Goal: Find specific page/section: Find specific page/section

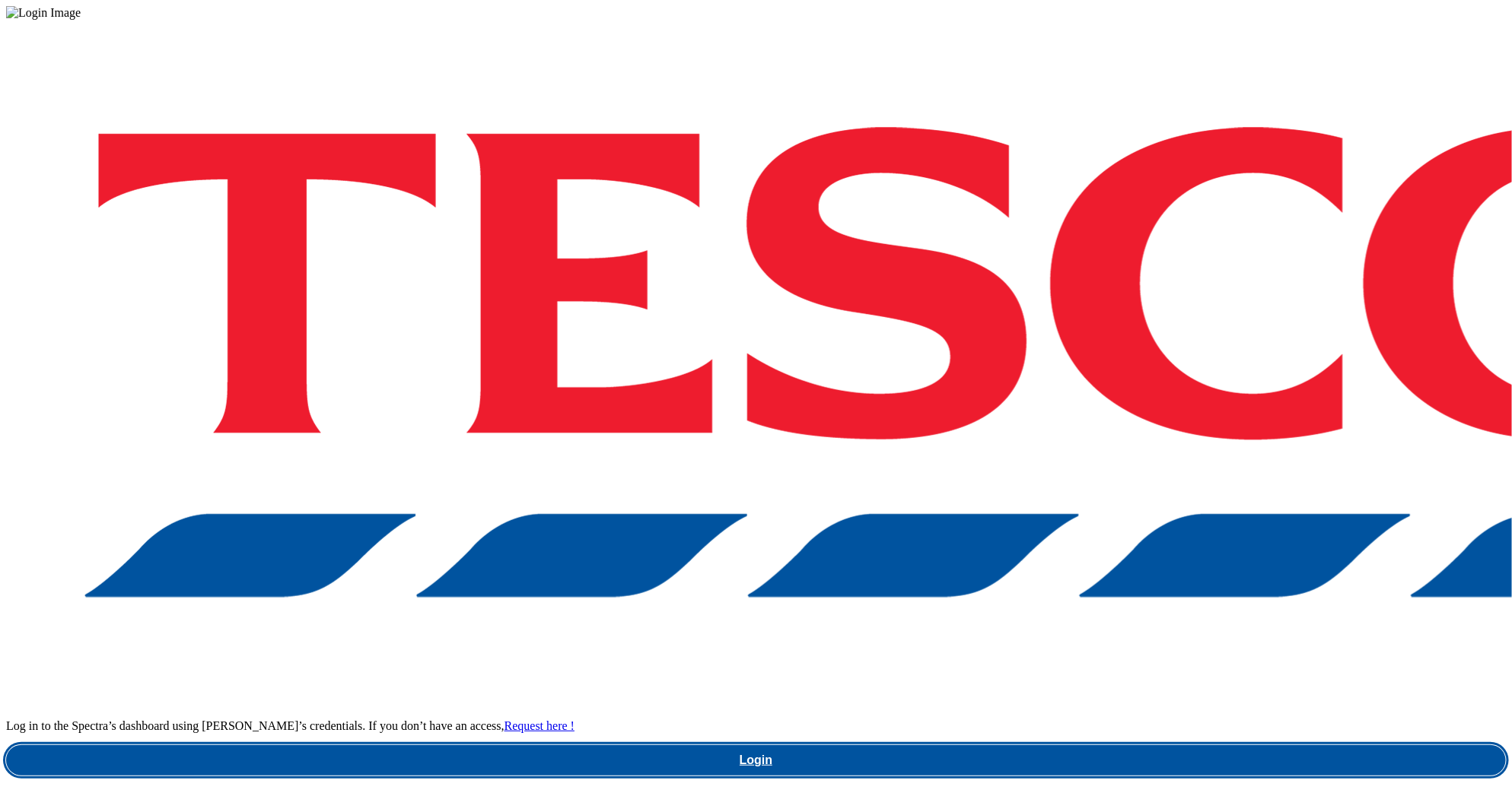
click at [1110, 746] on link "Login" at bounding box center [756, 761] width 1500 height 30
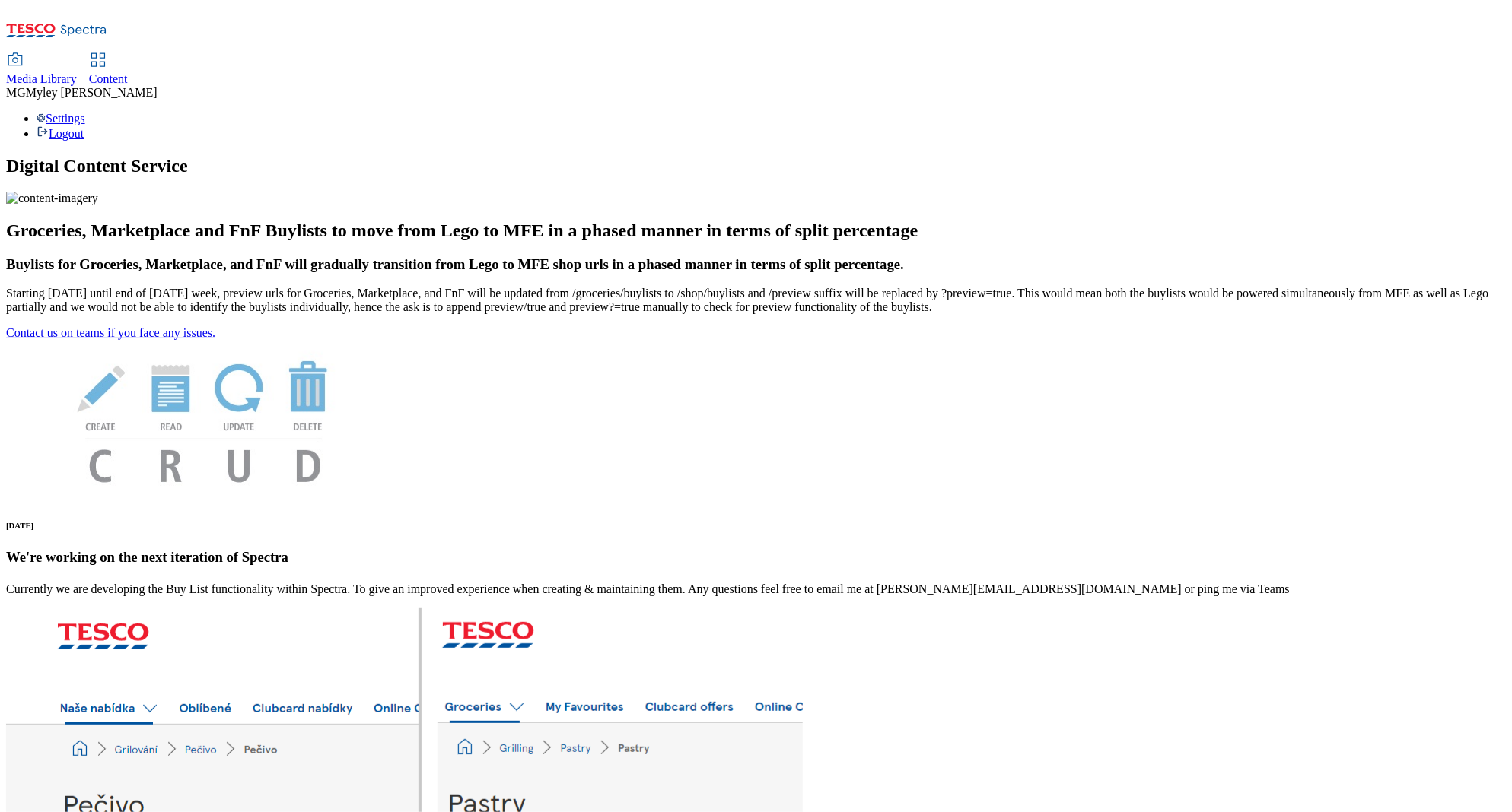
click at [251, 8] on div "Media Library Content MG [PERSON_NAME] [PERSON_NAME] Settings Logout" at bounding box center [756, 74] width 1500 height 135
click at [77, 73] on span "Media Library" at bounding box center [42, 79] width 71 height 13
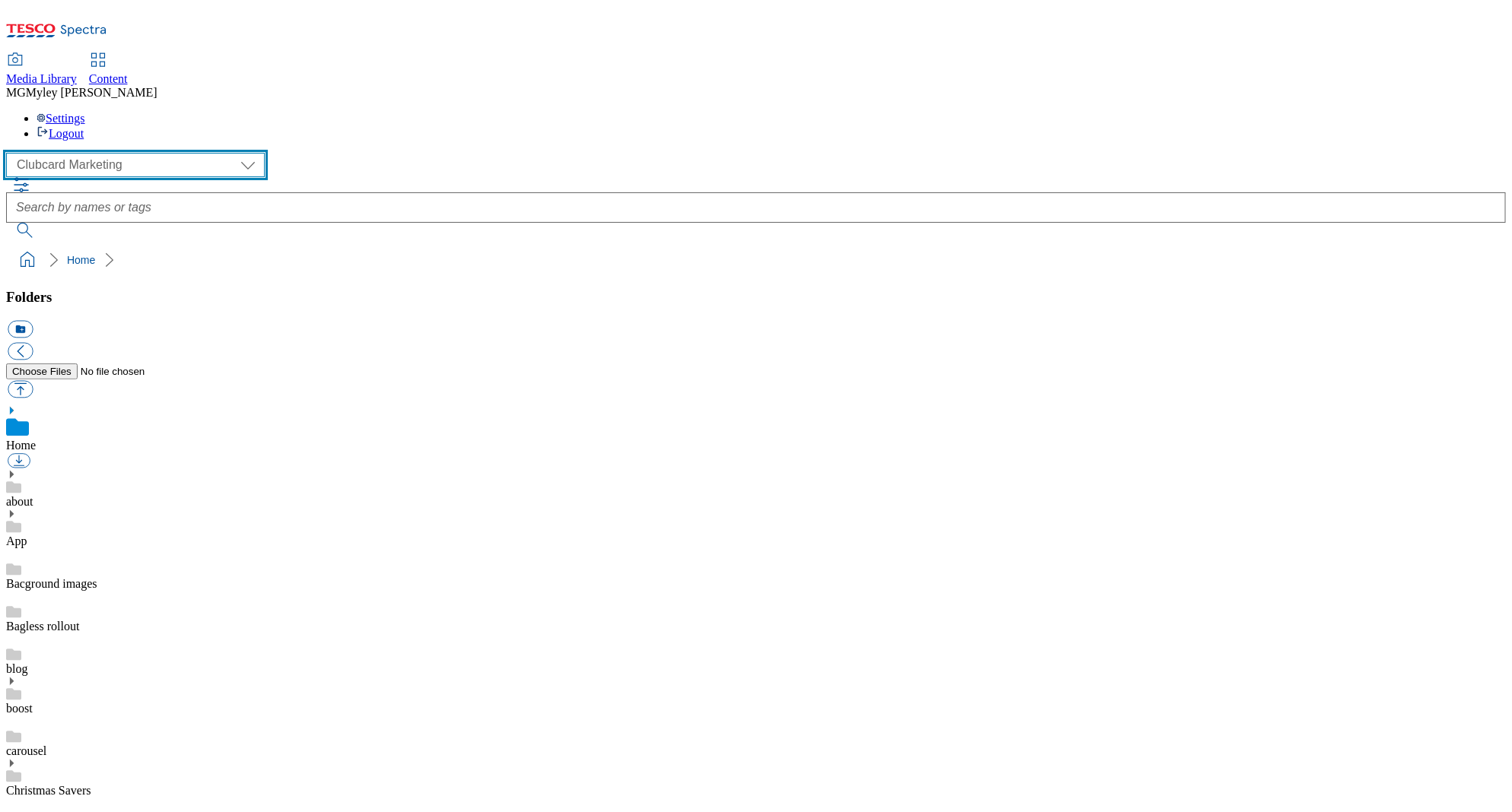
click at [84, 152] on select "Clubcard Marketing Dotcom UK GHS Marketing UK GHS ROI iGHS Marketing CE MCA CZ …" at bounding box center [136, 164] width 259 height 24
select select "flare-ghs-mktg"
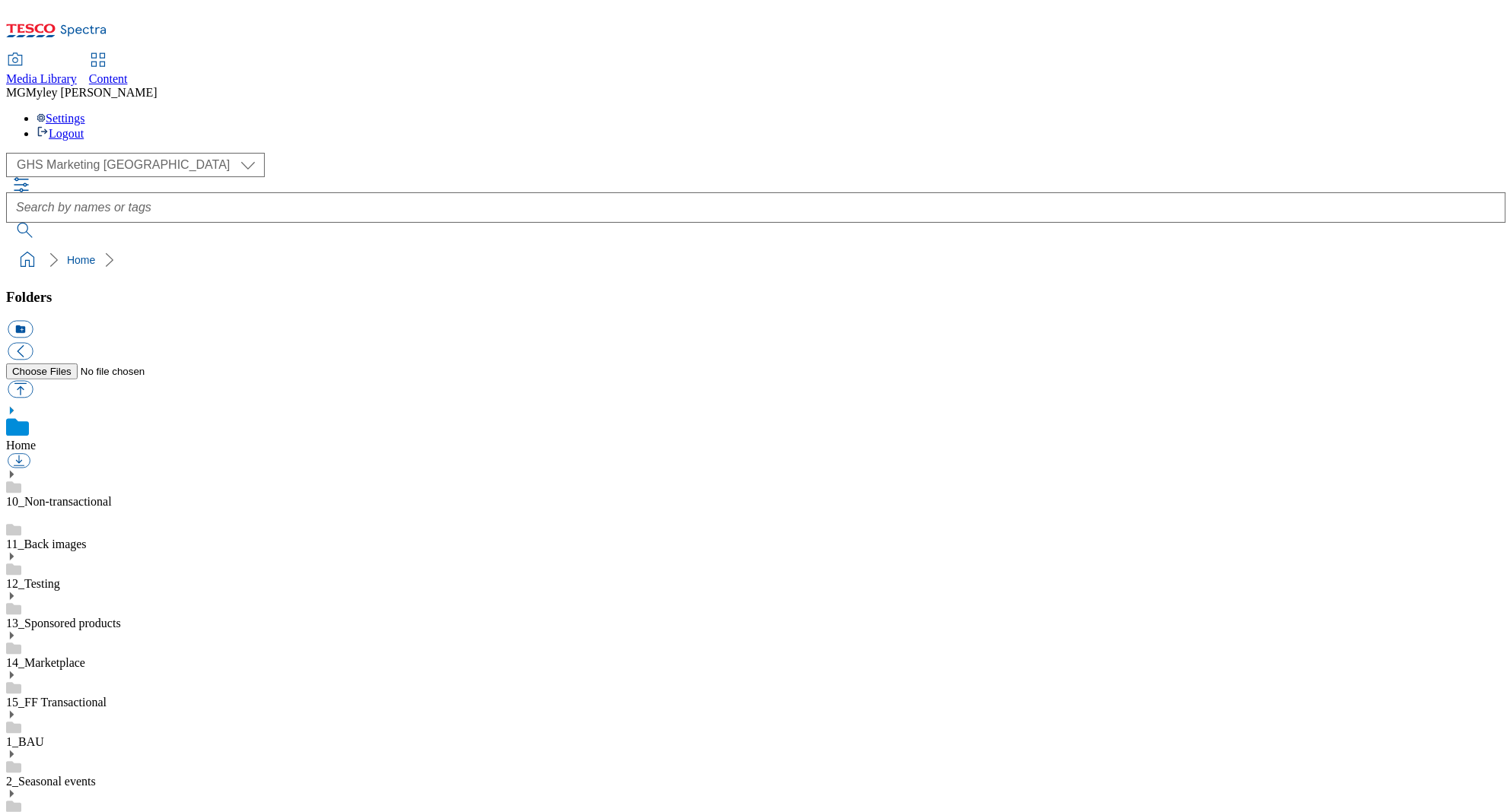
click at [177, 670] on div "15_FF Transactional" at bounding box center [756, 690] width 1500 height 40
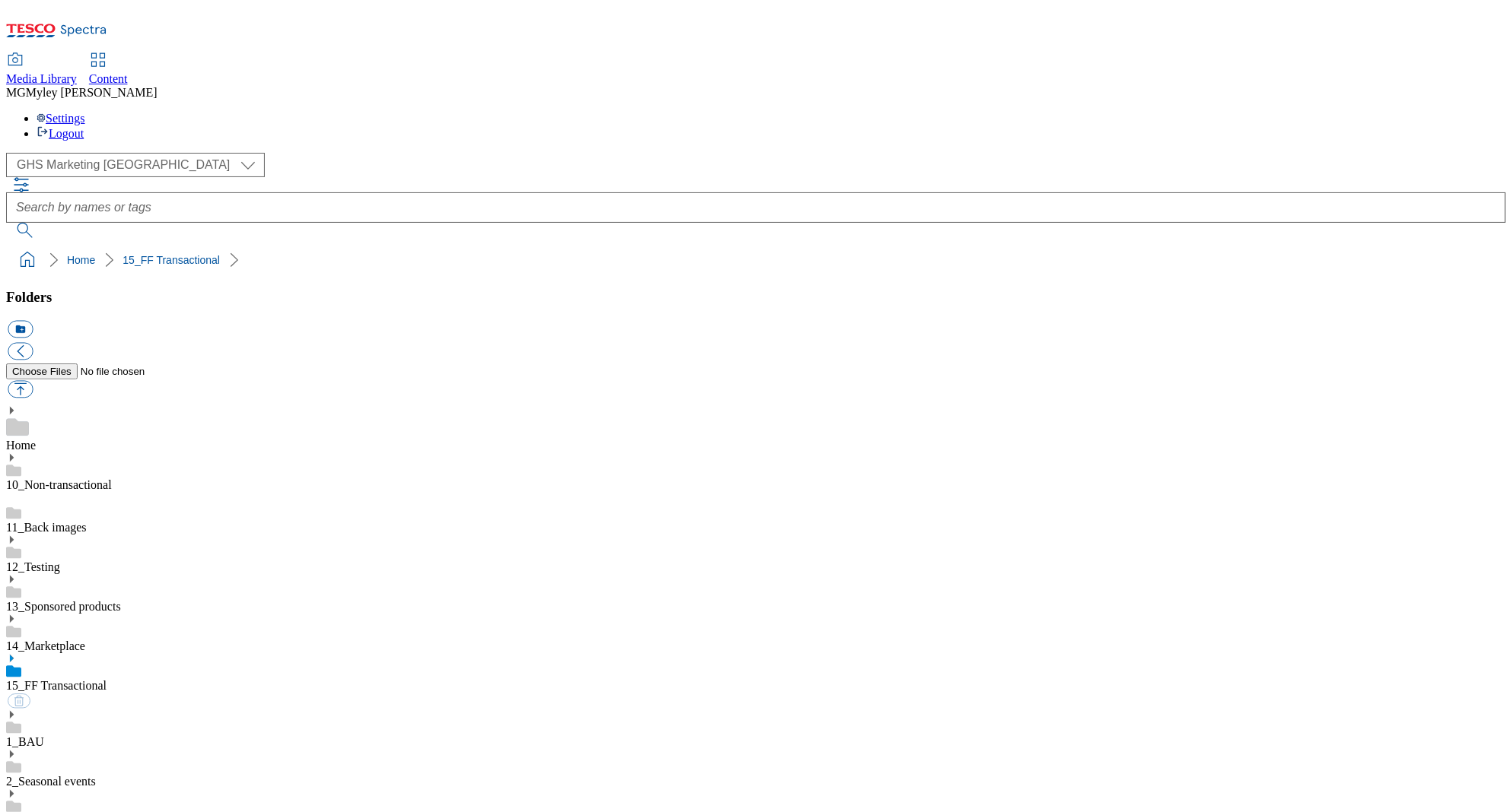
scroll to position [184, 0]
